Goal: Information Seeking & Learning: Learn about a topic

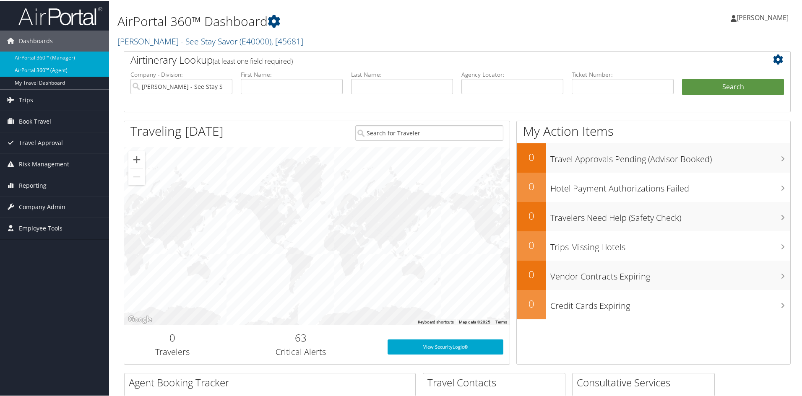
click at [64, 69] on link "AirPortal 360™ (Agent)" at bounding box center [54, 69] width 109 height 13
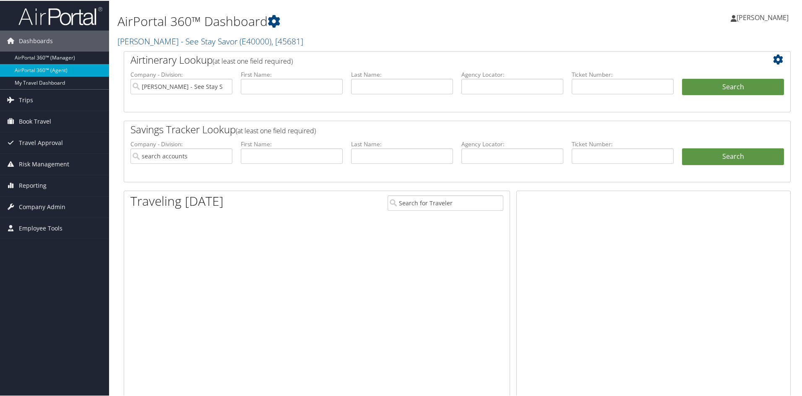
type input "[PERSON_NAME] - See Stay Savor"
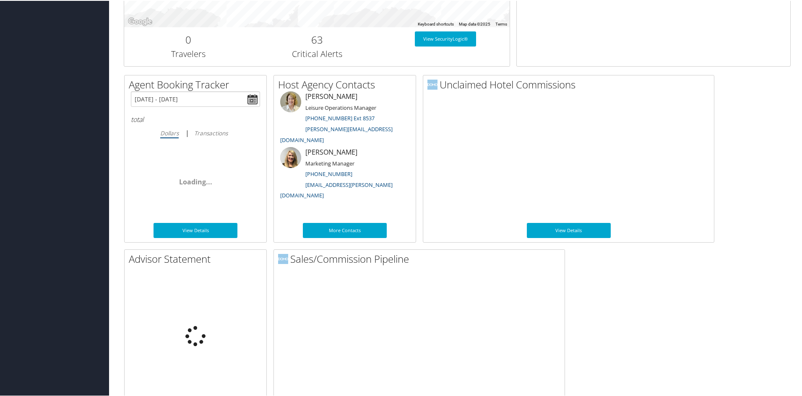
scroll to position [395, 0]
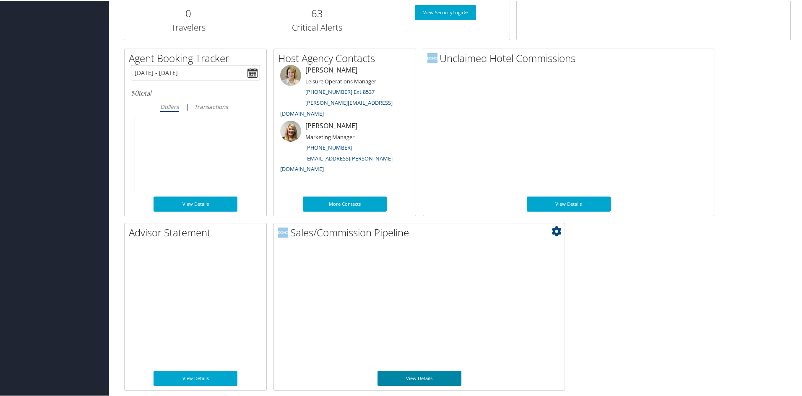
click at [428, 385] on link "View Details" at bounding box center [420, 377] width 84 height 15
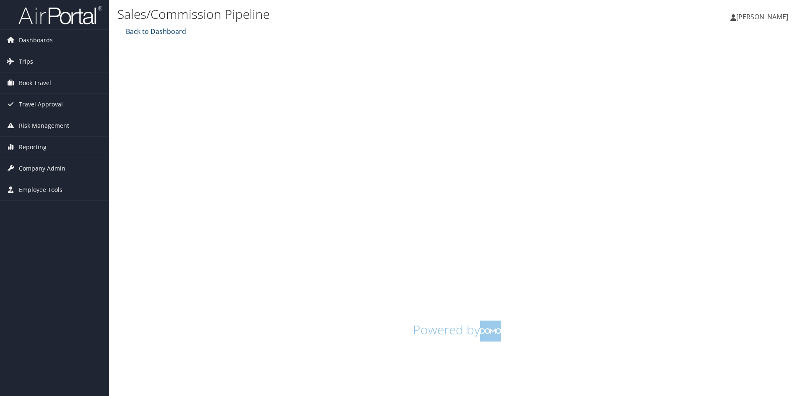
click at [148, 32] on link "Back to Dashboard" at bounding box center [155, 31] width 63 height 9
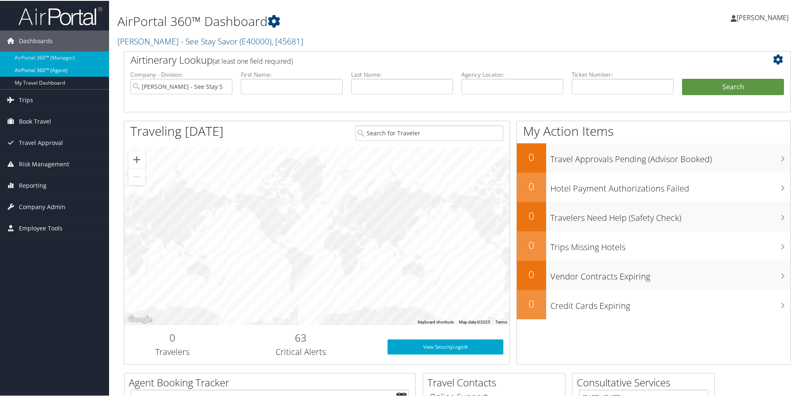
click at [39, 66] on link "AirPortal 360™ (Agent)" at bounding box center [54, 69] width 109 height 13
click at [58, 67] on link "AirPortal 360™ (Agent)" at bounding box center [54, 69] width 109 height 13
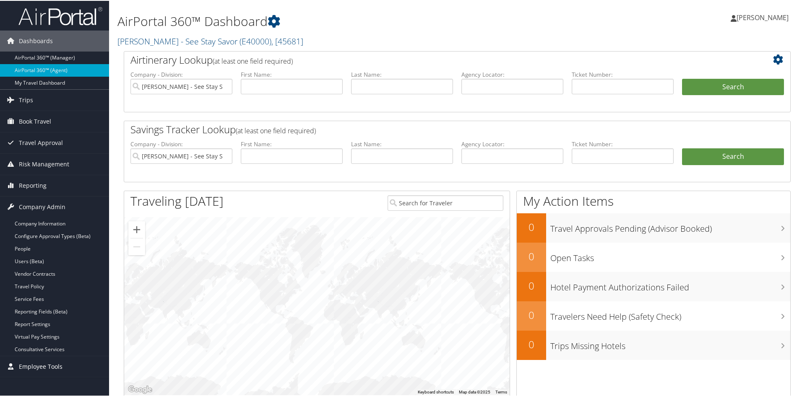
click at [35, 368] on span "Employee Tools" at bounding box center [41, 366] width 44 height 21
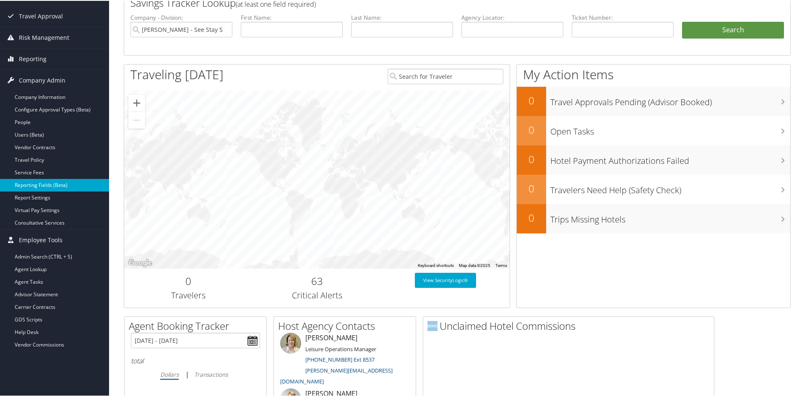
scroll to position [129, 0]
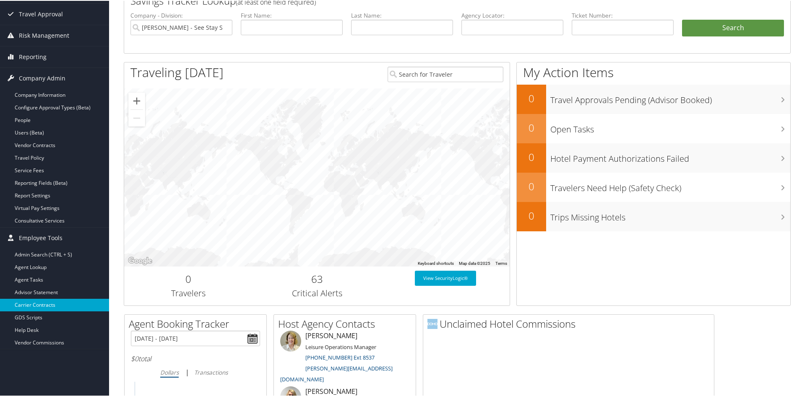
click at [50, 303] on link "Carrier Contracts" at bounding box center [54, 304] width 109 height 13
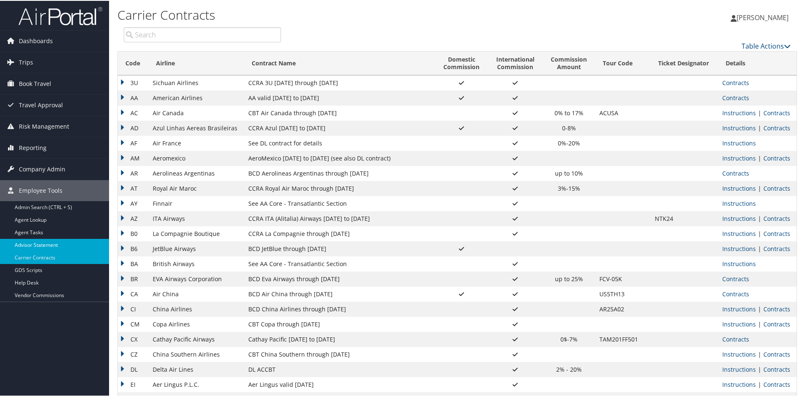
click at [53, 245] on link "Advisor Statement" at bounding box center [54, 244] width 109 height 13
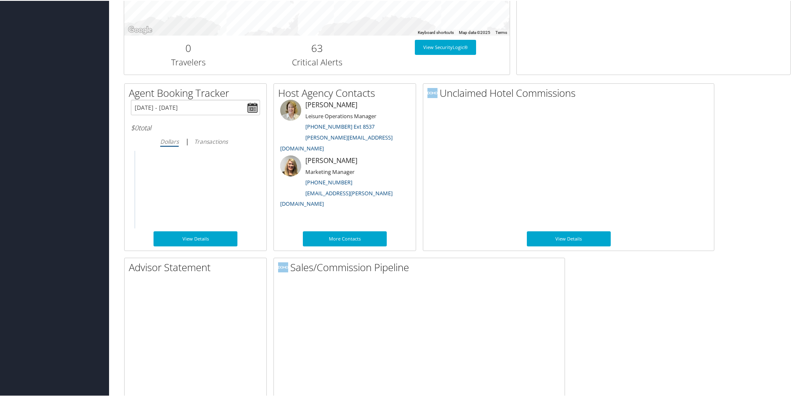
scroll to position [395, 0]
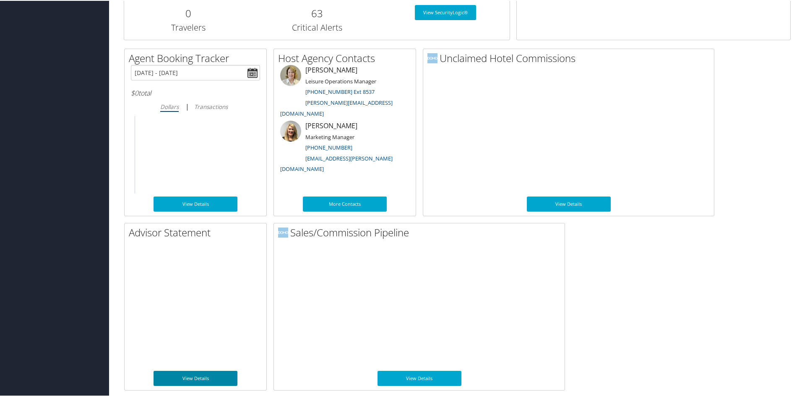
click at [198, 382] on link "View Details" at bounding box center [196, 377] width 84 height 15
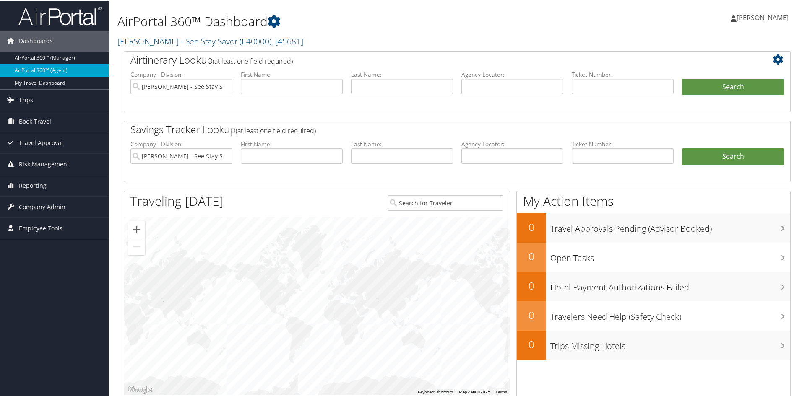
click at [752, 19] on span "[PERSON_NAME]" at bounding box center [763, 16] width 52 height 9
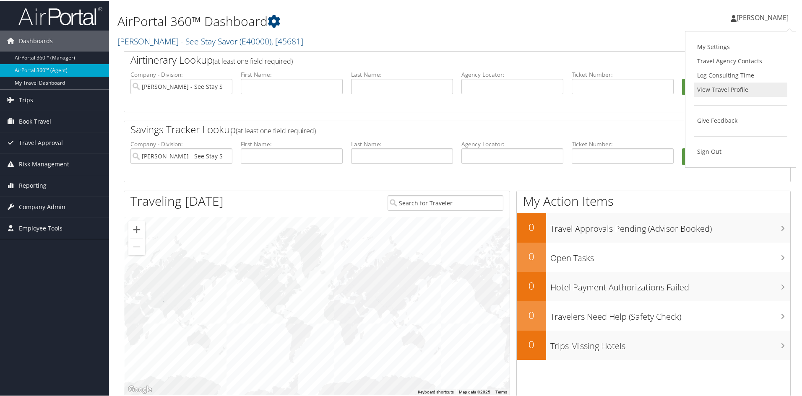
click at [734, 89] on link "View Travel Profile" at bounding box center [741, 89] width 94 height 14
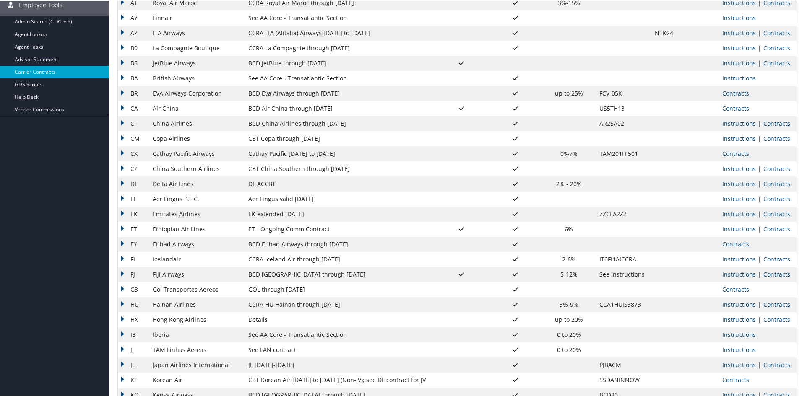
scroll to position [185, 0]
click at [784, 185] on link "Contracts" at bounding box center [776, 184] width 27 height 8
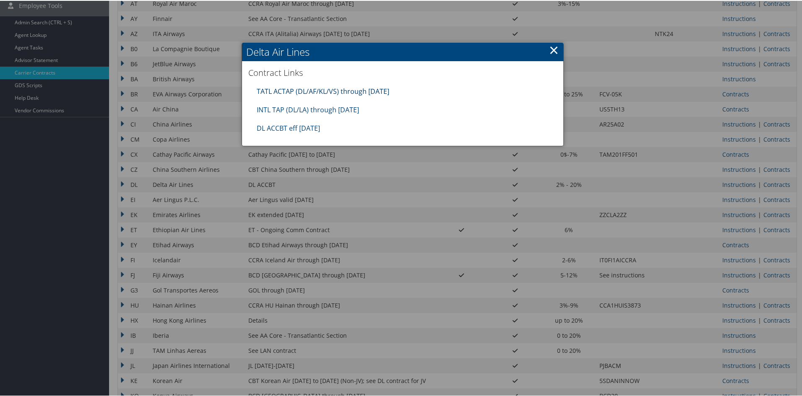
click at [315, 91] on link "TATL ACTAP (DL/AF/KL/VS) through 06.30.26" at bounding box center [323, 90] width 133 height 9
